Goal: Transaction & Acquisition: Purchase product/service

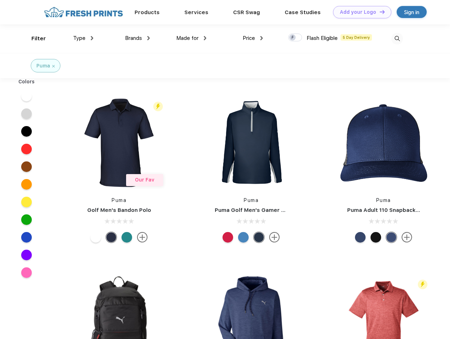
scroll to position [0, 0]
click at [360, 12] on link "Add your Logo Design Tool" at bounding box center [362, 12] width 58 height 12
click at [0, 0] on div "Design Tool" at bounding box center [0, 0] width 0 height 0
click at [379, 12] on link "Add your Logo Design Tool" at bounding box center [362, 12] width 58 height 12
click at [34, 39] on div "Filter" at bounding box center [38, 39] width 14 height 8
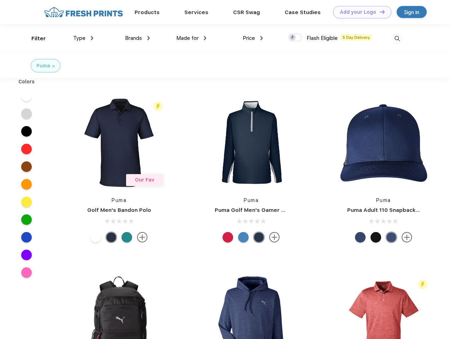
click at [83, 38] on span "Type" at bounding box center [79, 38] width 12 height 6
click at [137, 38] on span "Brands" at bounding box center [133, 38] width 17 height 6
click at [192, 38] on span "Made for" at bounding box center [187, 38] width 22 height 6
click at [253, 38] on span "Price" at bounding box center [249, 38] width 12 height 6
click at [295, 38] on div at bounding box center [295, 38] width 14 height 8
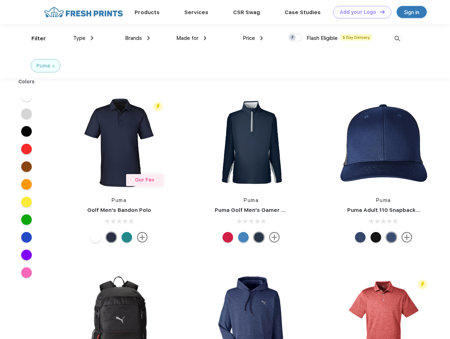
click at [293, 38] on input "checkbox" at bounding box center [290, 35] width 5 height 5
click at [397, 39] on img at bounding box center [398, 39] width 12 height 12
